Goal: Use online tool/utility: Utilize a website feature to perform a specific function

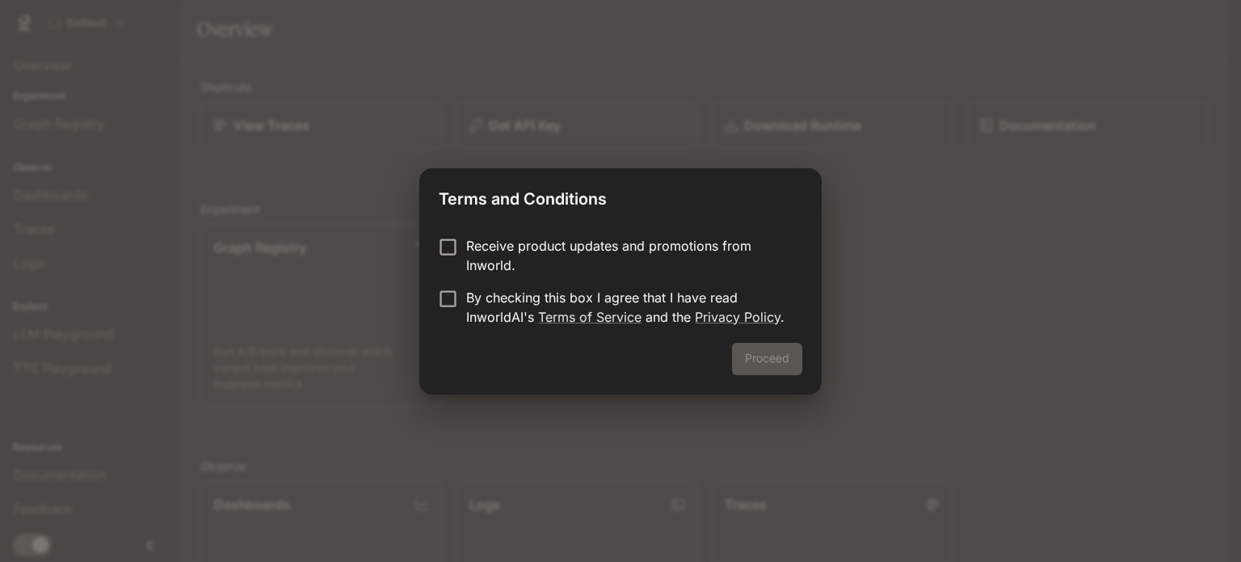
click at [448, 261] on label "Receive product updates and promotions from Inworld." at bounding box center [610, 255] width 360 height 39
click at [781, 353] on button "Proceed" at bounding box center [767, 359] width 70 height 32
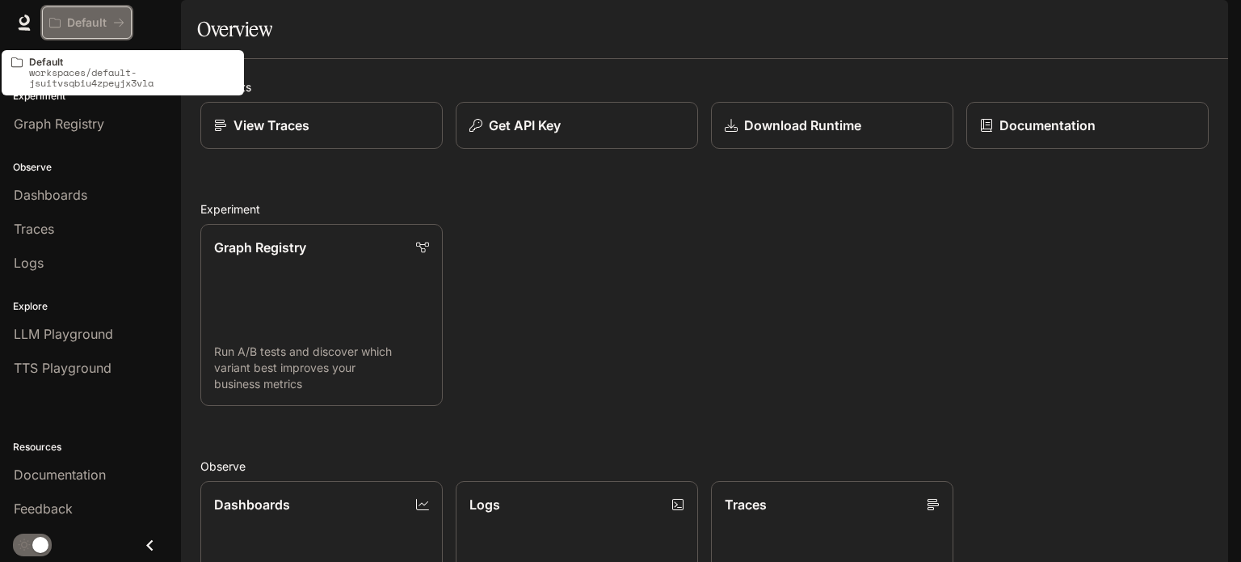
click at [104, 19] on p "Default" at bounding box center [87, 23] width 40 height 14
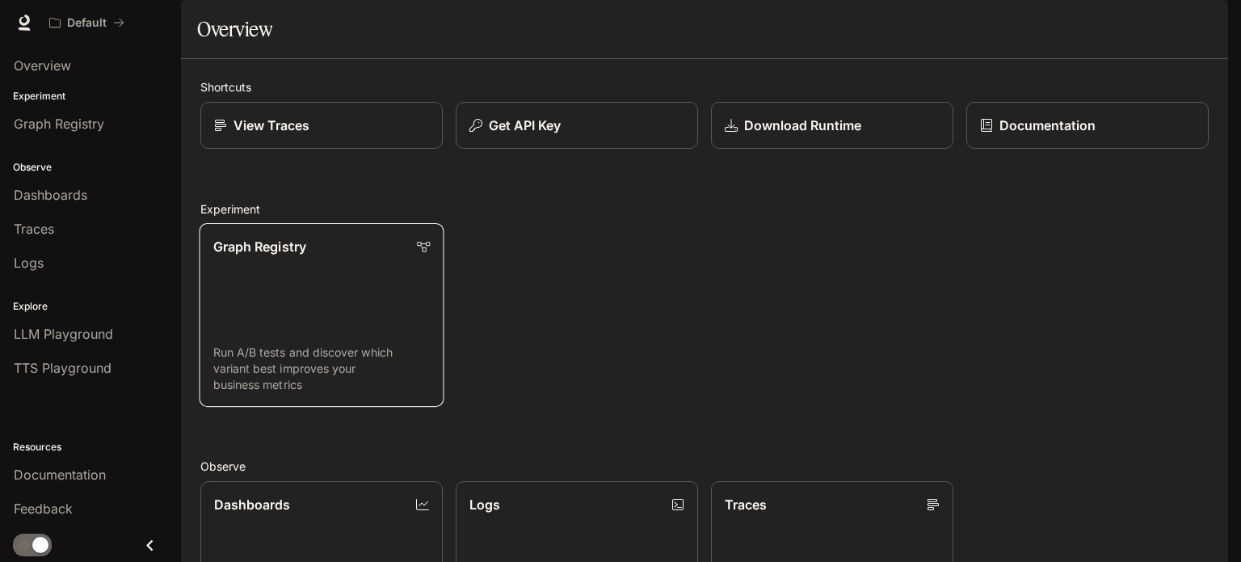
scroll to position [428, 0]
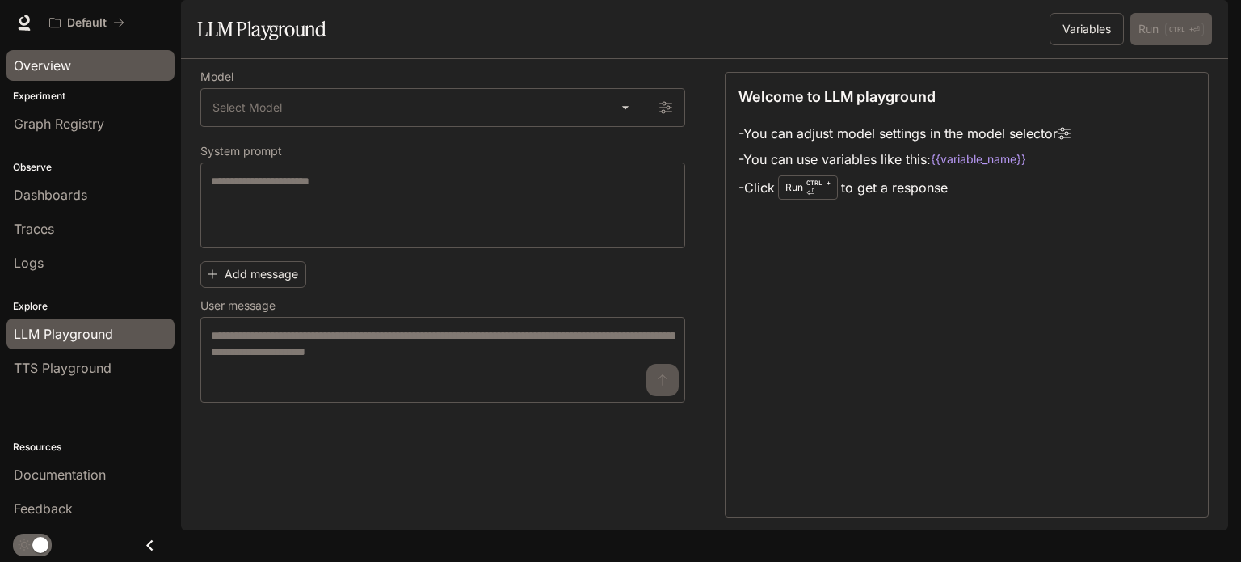
click at [117, 54] on link "Overview" at bounding box center [90, 65] width 168 height 31
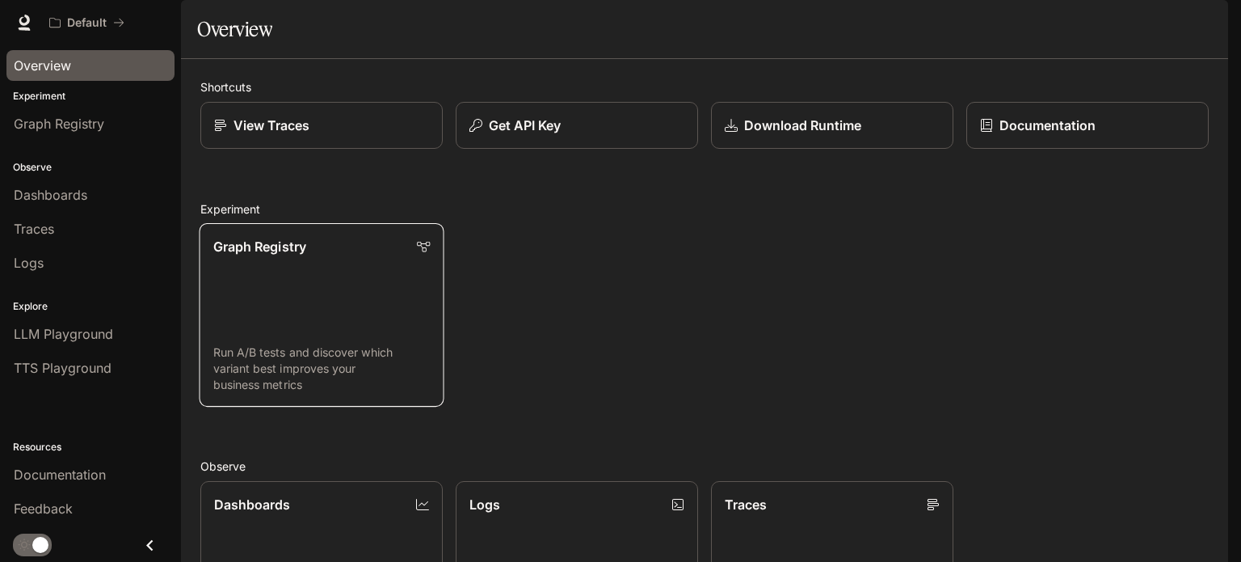
scroll to position [428, 0]
click at [1196, 28] on img "button" at bounding box center [1205, 22] width 23 height 23
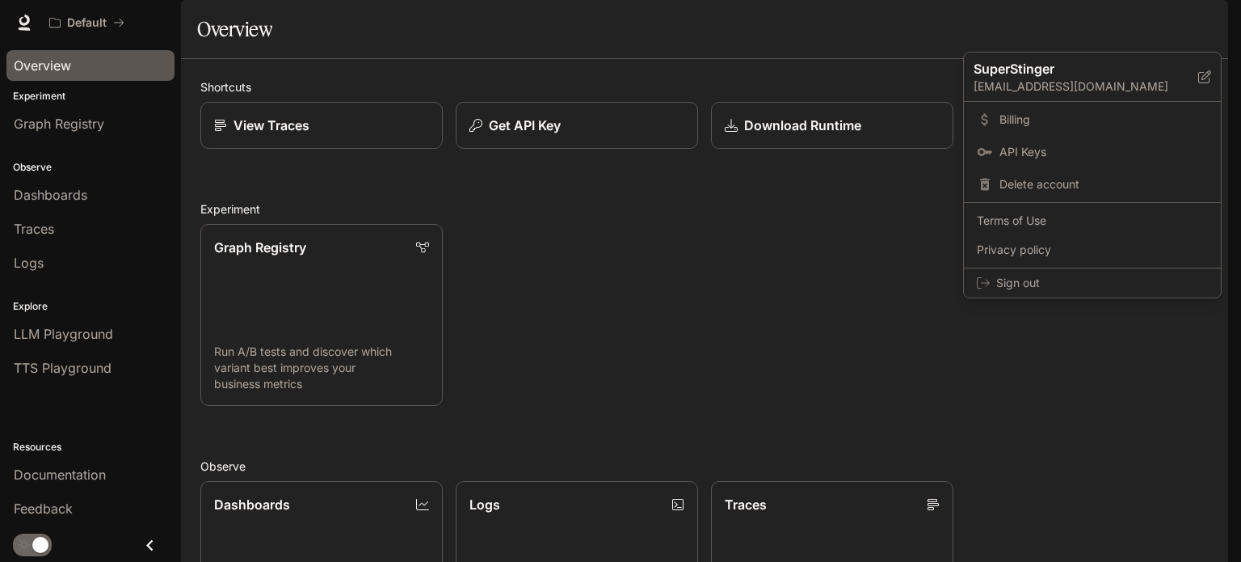
click at [927, 368] on div at bounding box center [620, 281] width 1241 height 562
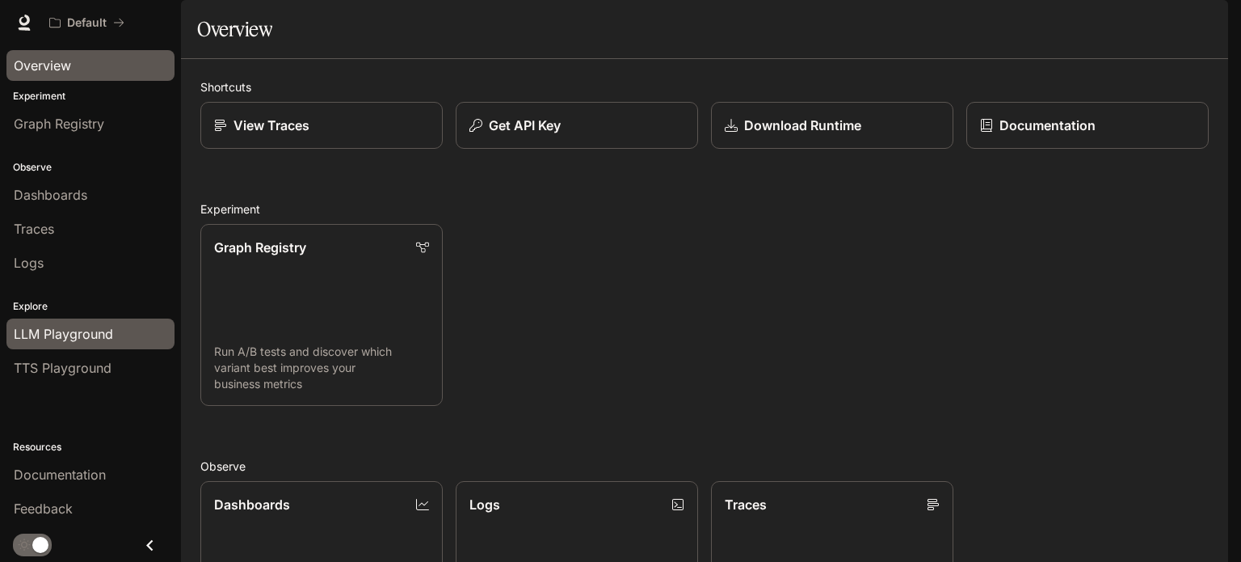
click at [42, 336] on span "LLM Playground" at bounding box center [63, 333] width 99 height 19
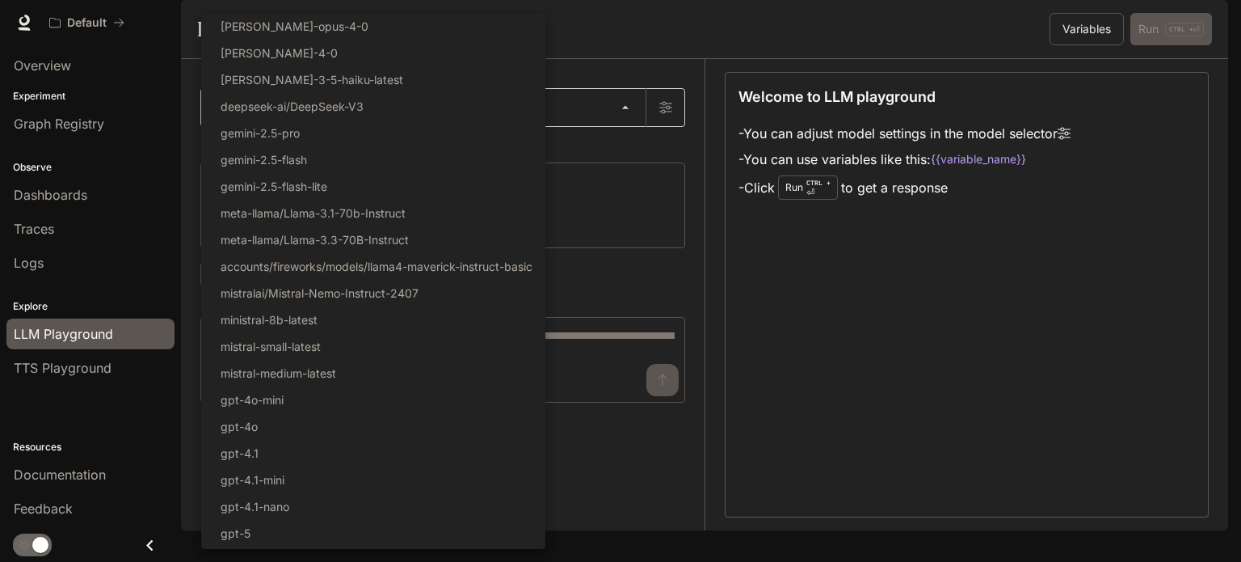
click at [446, 145] on body "Skip to main content Default Documentation Documentation Portal Overview Experi…" at bounding box center [620, 281] width 1241 height 562
click at [646, 327] on div at bounding box center [620, 281] width 1241 height 562
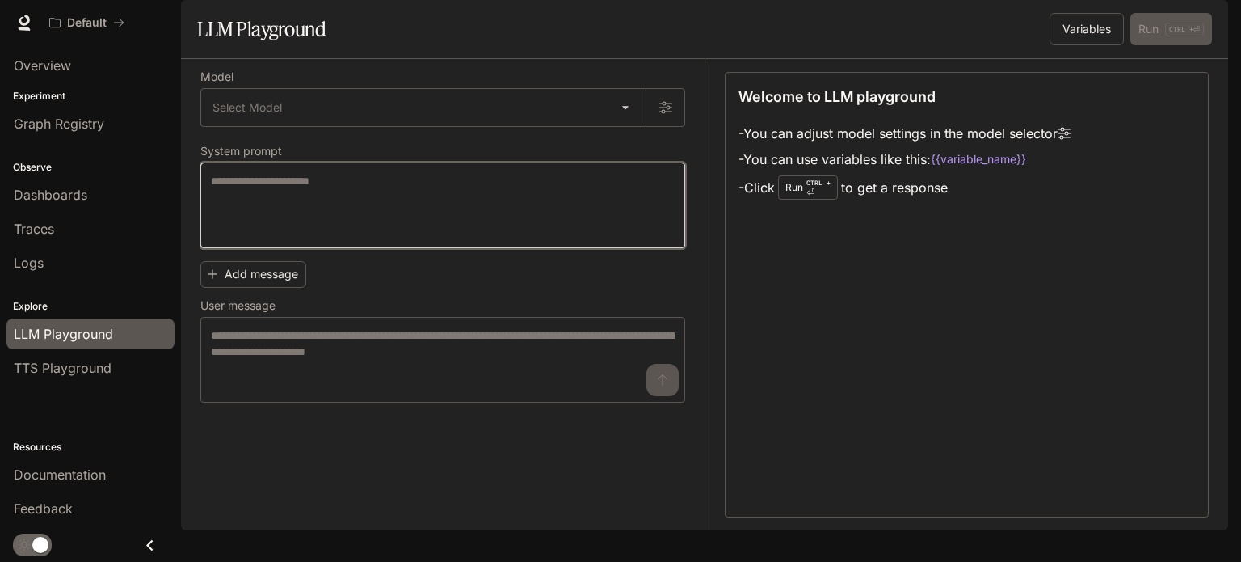
click at [417, 229] on textarea at bounding box center [443, 205] width 464 height 65
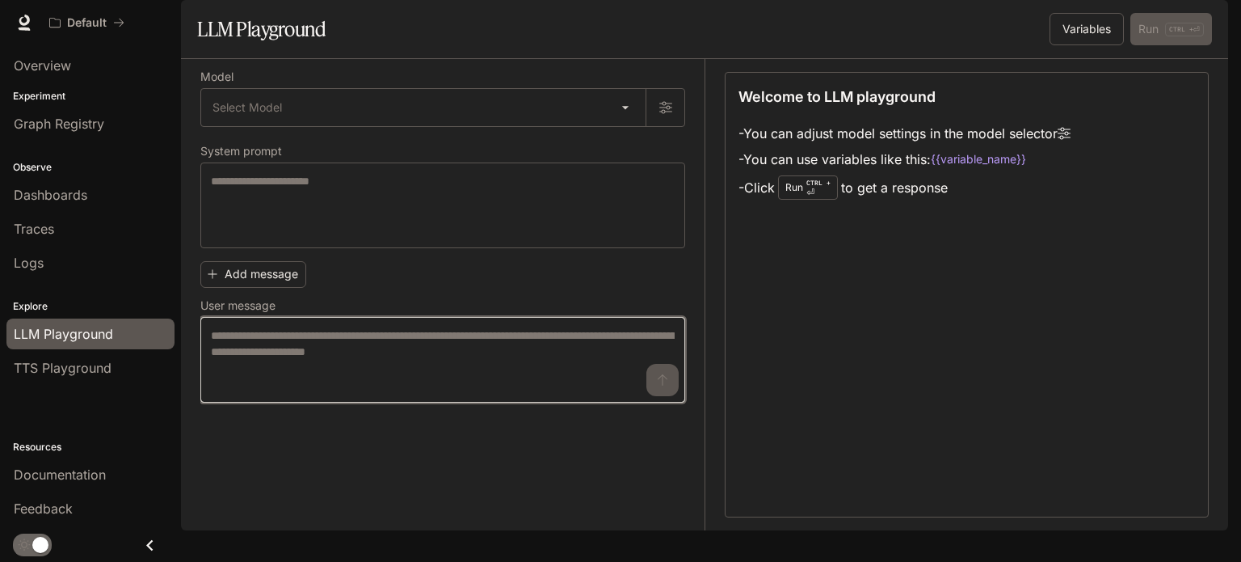
click at [305, 371] on textarea at bounding box center [443, 359] width 464 height 65
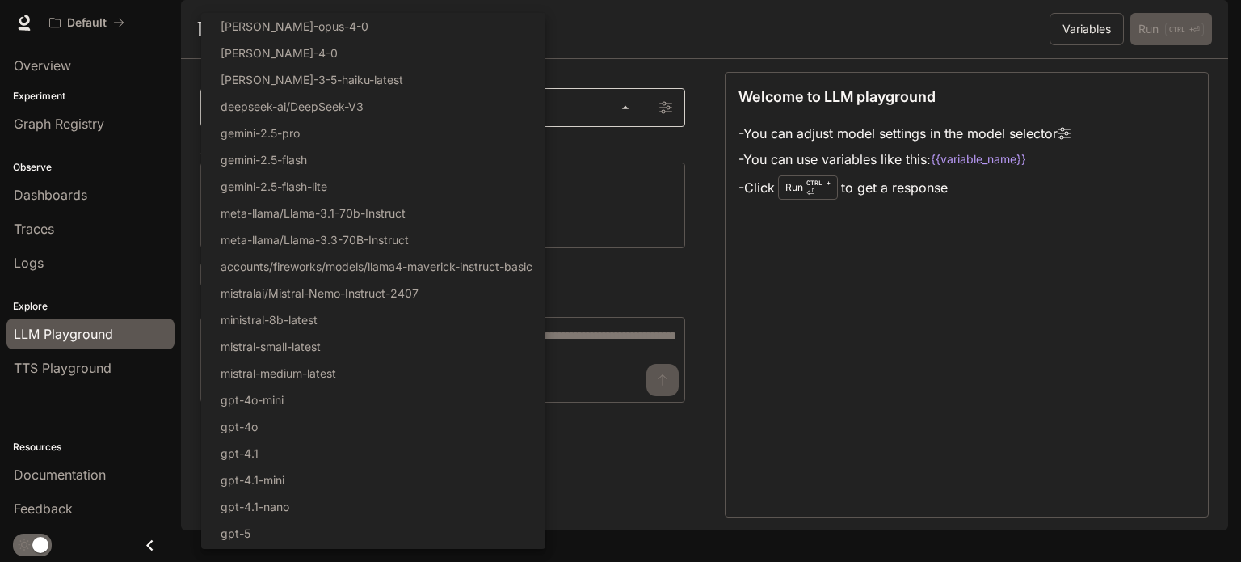
click at [361, 147] on body "Skip to main content Default Documentation Documentation Portal Overview Experi…" at bounding box center [620, 281] width 1241 height 562
click at [669, 145] on div at bounding box center [620, 281] width 1241 height 562
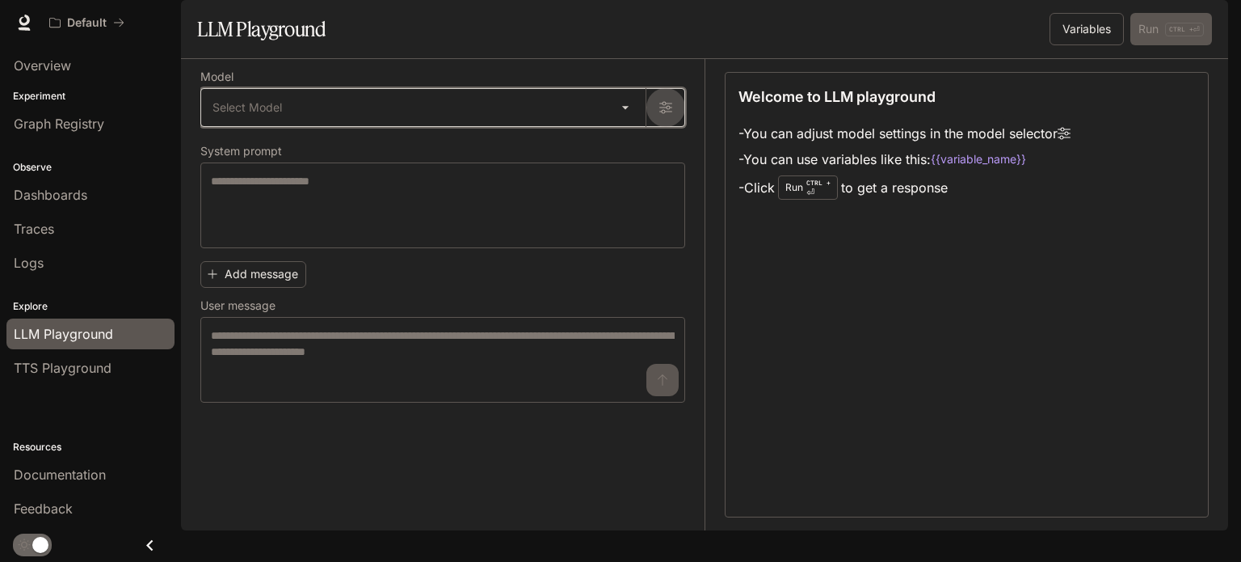
click at [669, 114] on icon "button" at bounding box center [665, 107] width 13 height 13
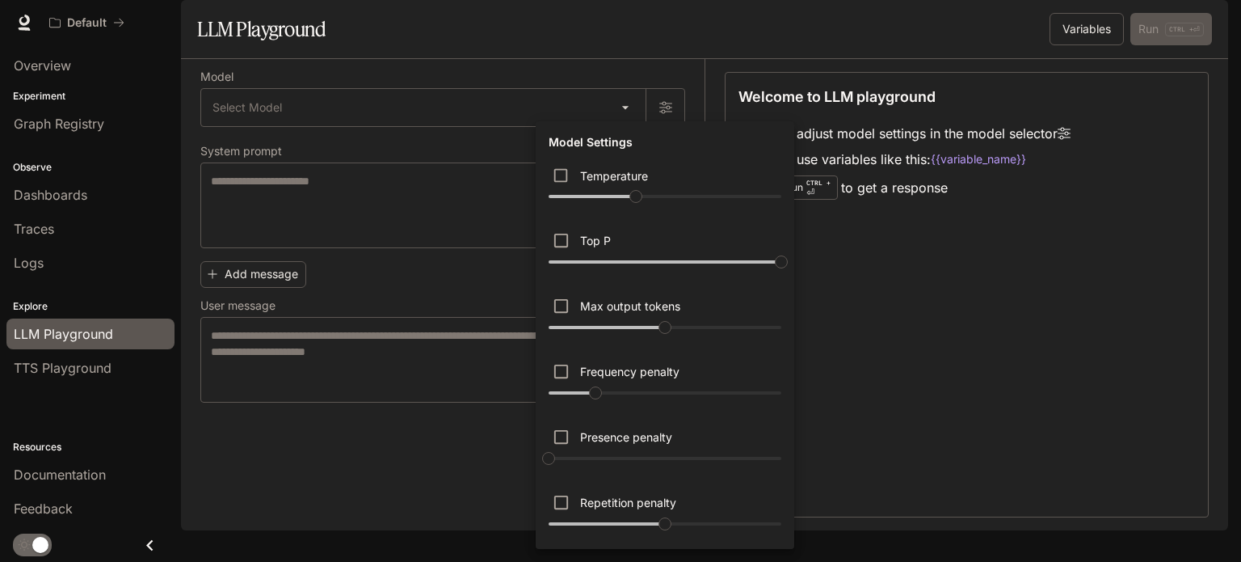
click at [894, 318] on div at bounding box center [620, 281] width 1241 height 562
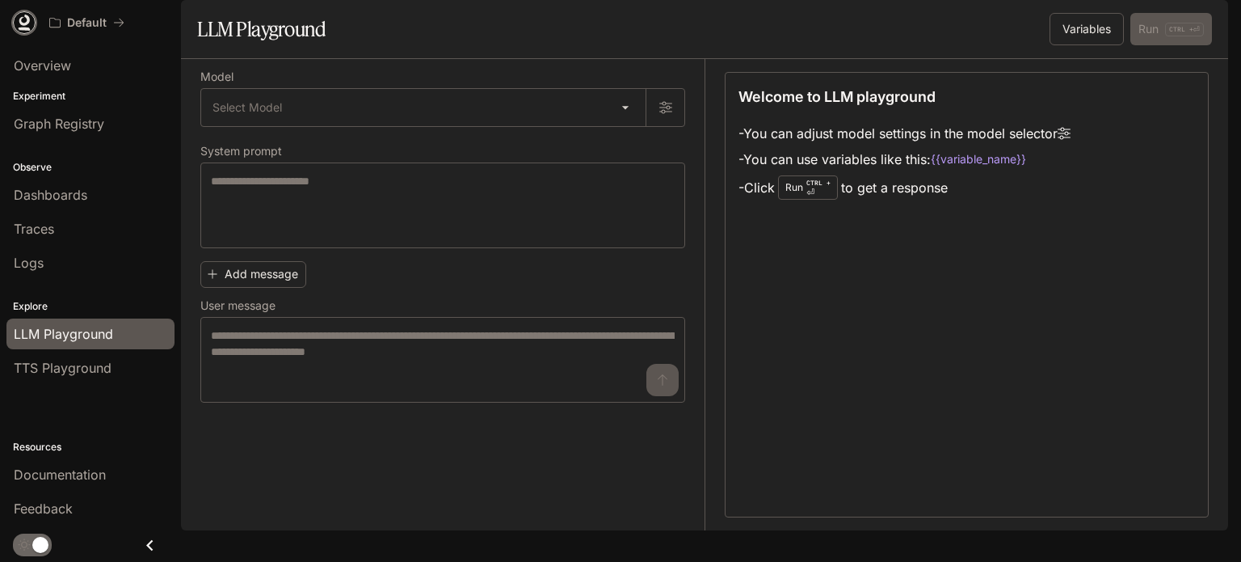
click at [23, 24] on icon at bounding box center [24, 20] width 11 height 11
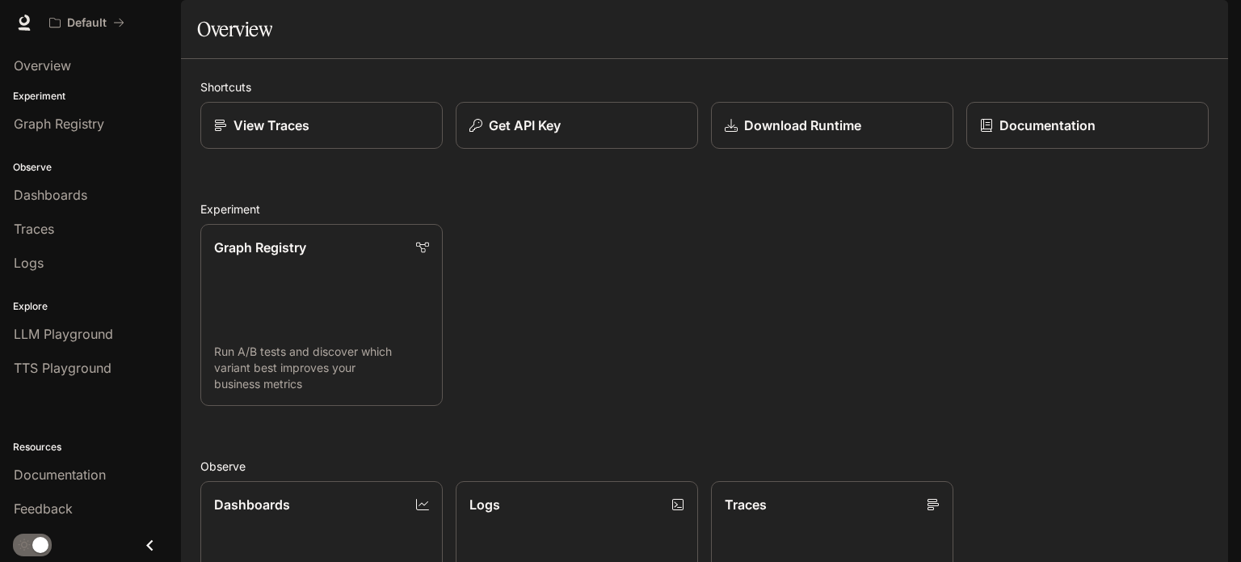
scroll to position [428, 0]
click at [149, 546] on icon "Close drawer" at bounding box center [149, 544] width 6 height 11
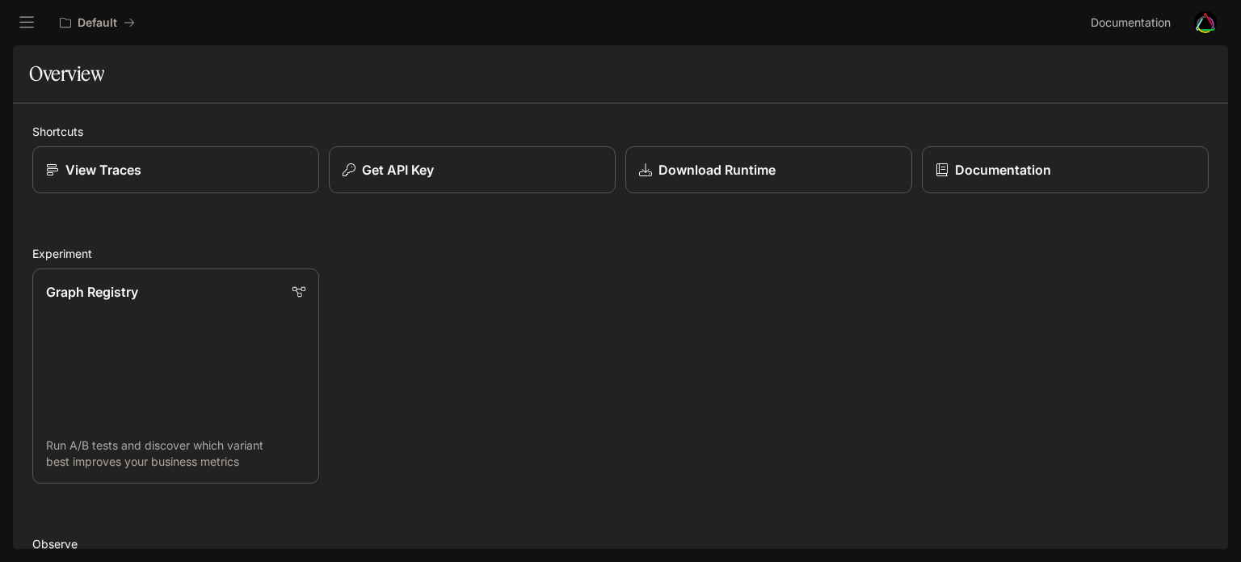
scroll to position [0, 0]
click at [1214, 24] on img "button" at bounding box center [1205, 22] width 23 height 23
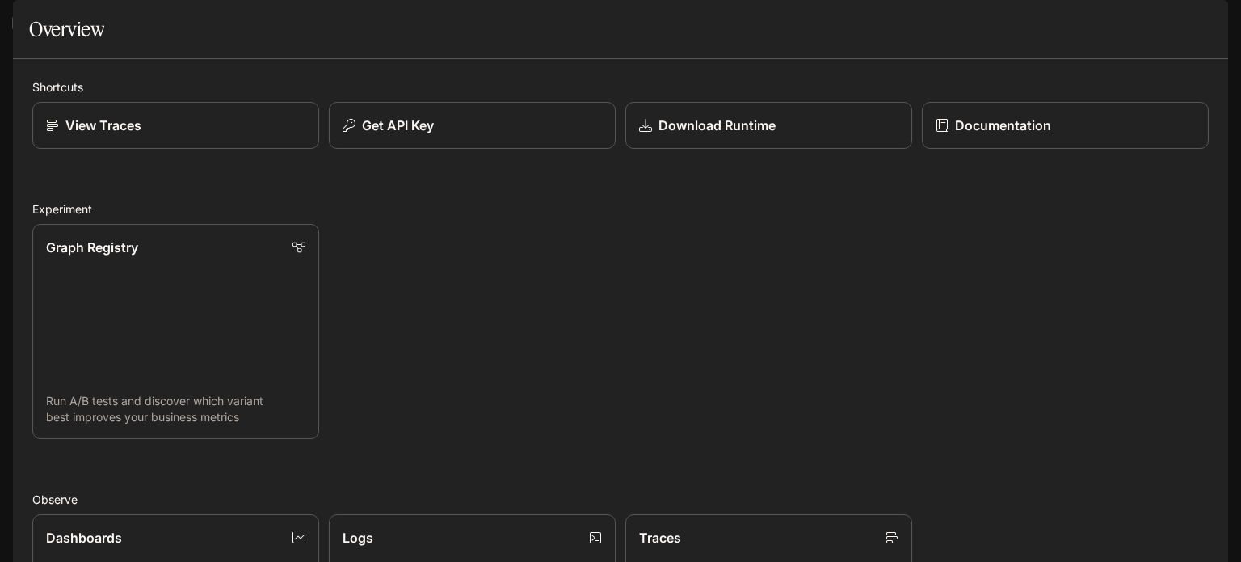
click at [30, 22] on icon "open drawer" at bounding box center [26, 22] width 15 height 11
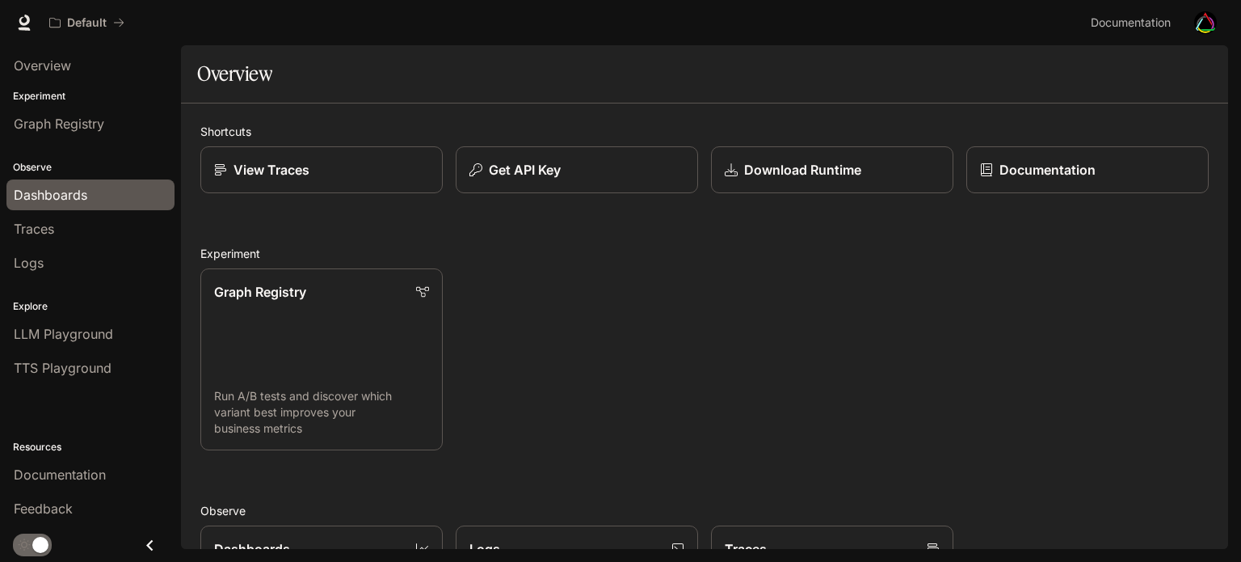
click at [90, 200] on div "Dashboards" at bounding box center [91, 194] width 154 height 19
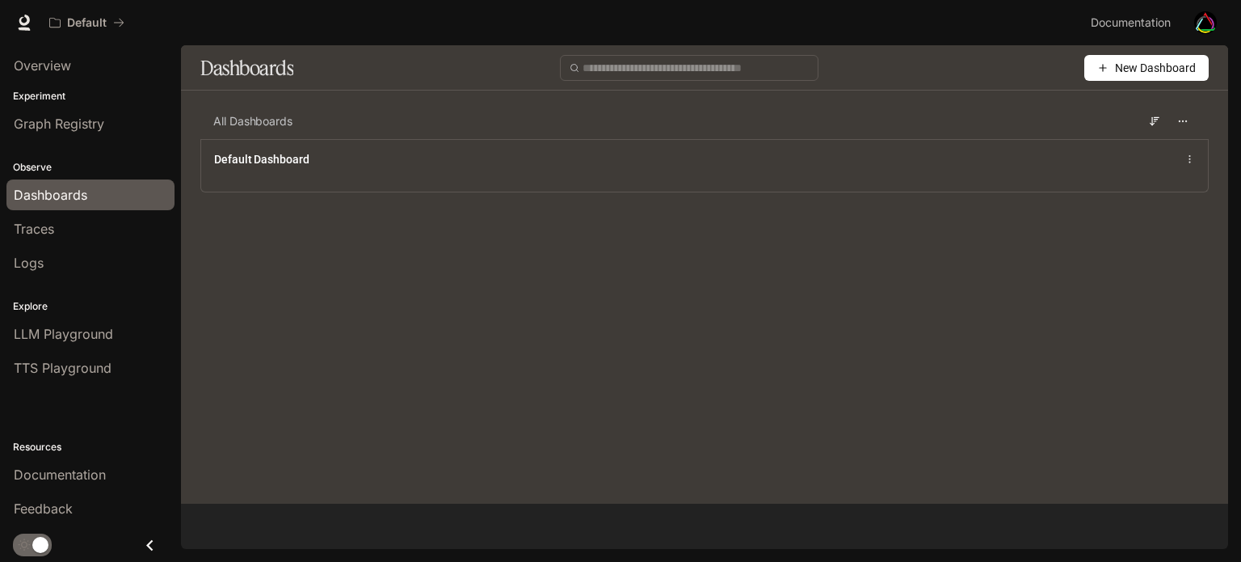
click at [86, 139] on li "Graph Registry" at bounding box center [90, 124] width 181 height 34
click at [76, 340] on span "LLM Playground" at bounding box center [63, 333] width 99 height 19
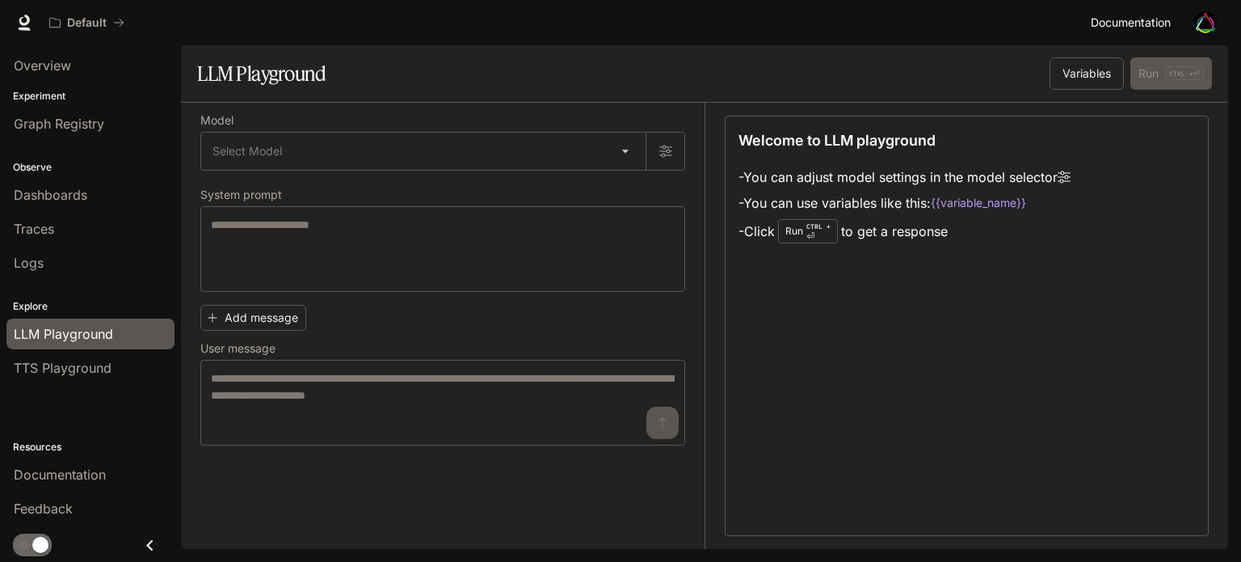
click at [1106, 21] on span "Documentation" at bounding box center [1131, 23] width 80 height 20
